Goal: Task Accomplishment & Management: Manage account settings

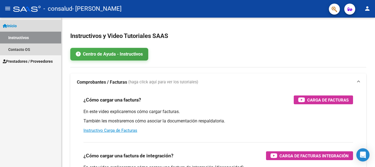
click at [15, 37] on link "Instructivos" at bounding box center [30, 38] width 61 height 12
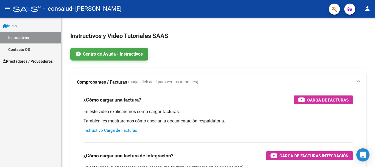
click at [12, 25] on span "Inicio" at bounding box center [10, 26] width 14 height 6
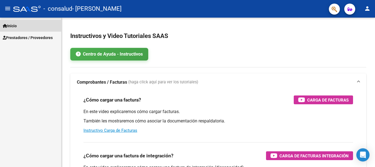
click at [12, 25] on span "Inicio" at bounding box center [10, 26] width 14 height 6
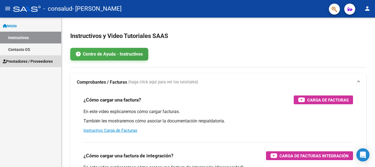
click at [13, 60] on span "Prestadores / Proveedores" at bounding box center [28, 61] width 50 height 6
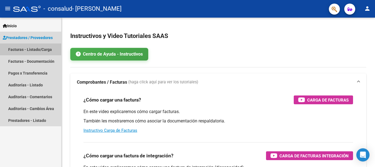
click at [43, 48] on link "Facturas - Listado/Carga" at bounding box center [30, 49] width 61 height 12
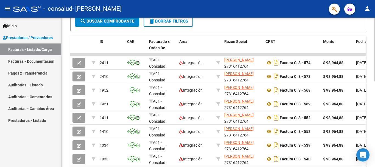
scroll to position [149, 0]
click at [371, 121] on div at bounding box center [374, 92] width 1 height 149
click at [371, 97] on div at bounding box center [374, 115] width 1 height 64
click at [336, 47] on datatable-header-cell "Monto" at bounding box center [337, 48] width 33 height 24
click at [371, 166] on div "Video tutorial PRESTADORES -> Listado de CPBTs Emitidos por Prestadores / Prove…" at bounding box center [219, 40] width 314 height 344
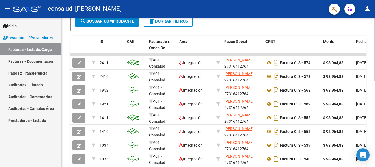
scroll to position [199, 0]
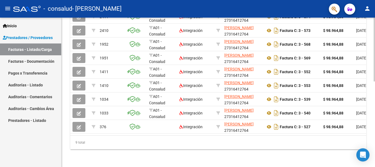
click at [371, 152] on div at bounding box center [374, 92] width 1 height 149
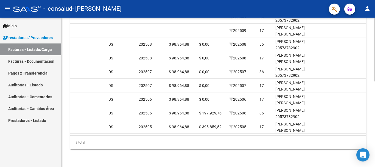
scroll to position [0, 568]
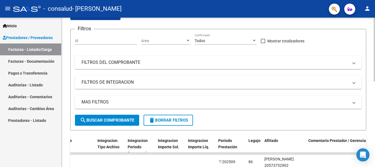
click at [371, 24] on div at bounding box center [374, 92] width 1 height 149
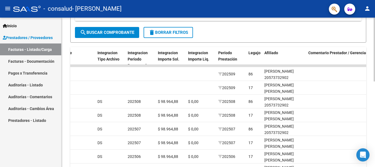
scroll to position [138, 0]
click at [371, 134] on div at bounding box center [374, 110] width 1 height 64
